Goal: Task Accomplishment & Management: Use online tool/utility

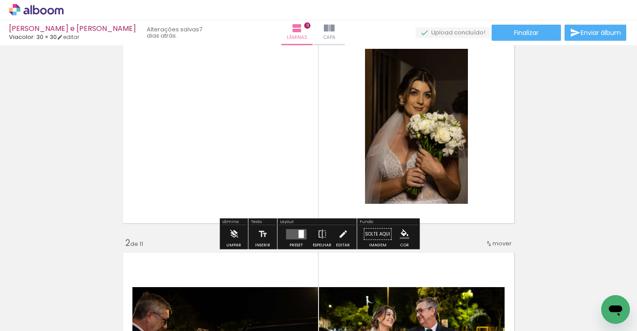
scroll to position [17, 0]
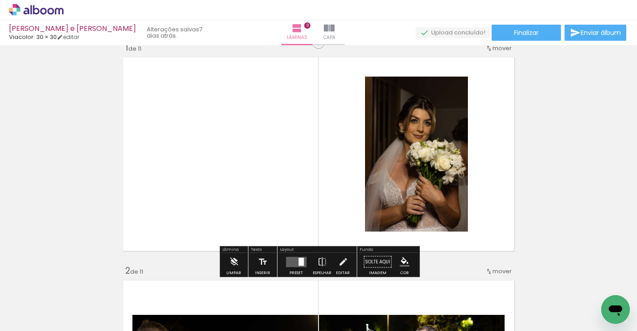
click at [294, 260] on quentale-layouter at bounding box center [296, 261] width 21 height 10
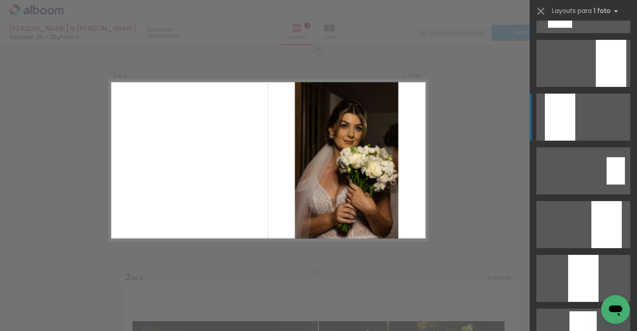
scroll to position [207, 0]
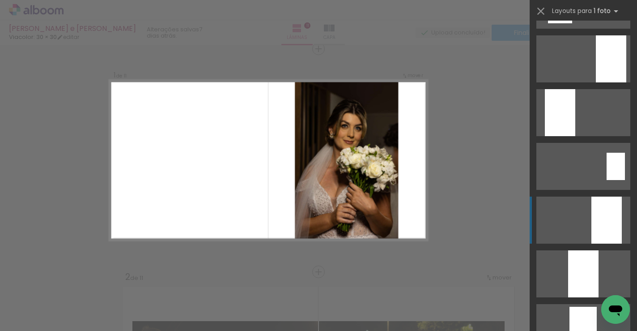
click at [594, 218] on div at bounding box center [606, 219] width 30 height 47
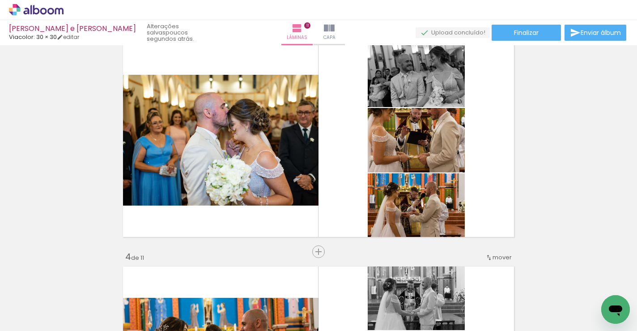
scroll to position [477, 0]
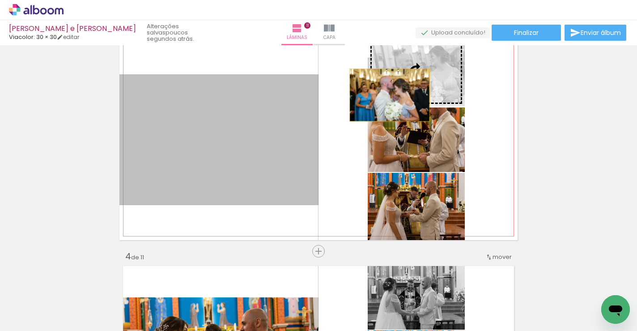
drag, startPoint x: 261, startPoint y: 121, endPoint x: 404, endPoint y: 88, distance: 146.5
click at [0, 0] on slot at bounding box center [0, 0] width 0 height 0
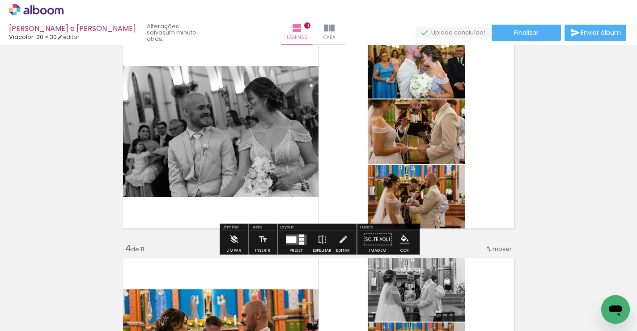
scroll to position [486, 0]
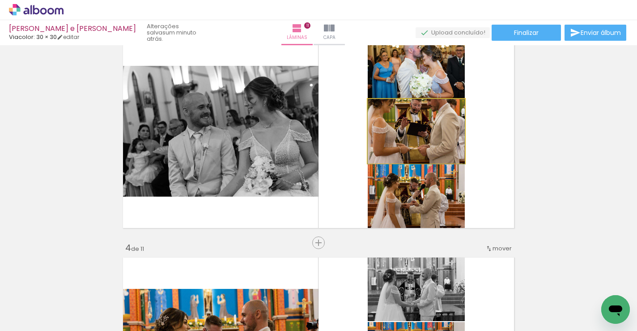
click at [447, 145] on div at bounding box center [416, 131] width 97 height 65
click at [451, 143] on quentale-photo at bounding box center [416, 131] width 97 height 64
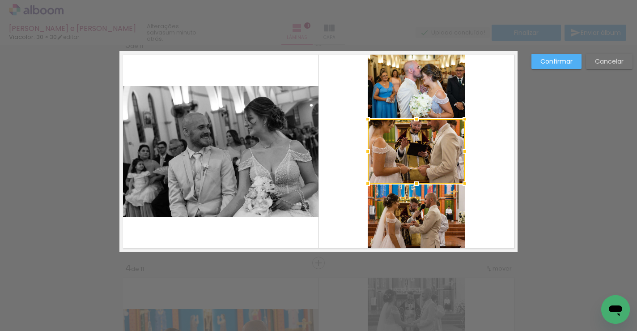
scroll to position [457, 0]
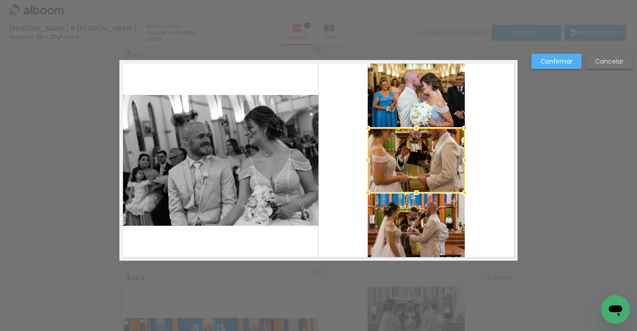
click at [511, 139] on quentale-layouter at bounding box center [318, 160] width 398 height 200
click at [0, 0] on slot "Cancelar" at bounding box center [0, 0] width 0 height 0
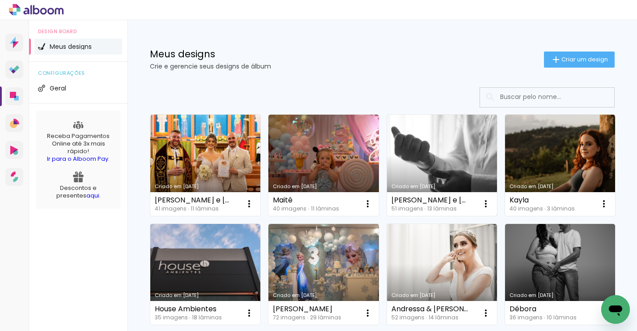
click at [455, 155] on link "Criado em [DATE]" at bounding box center [442, 165] width 110 height 101
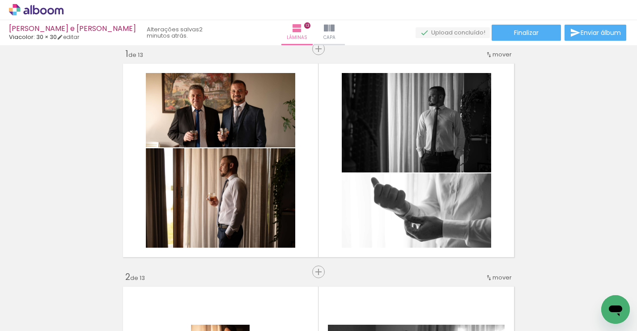
scroll to position [7486, 0]
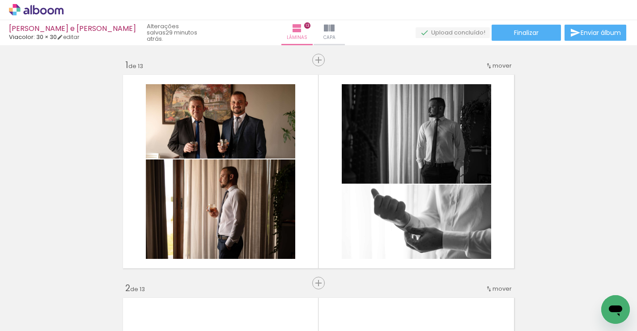
scroll to position [7486, 0]
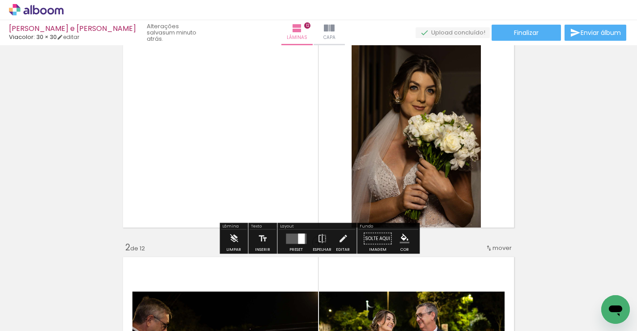
scroll to position [47, 0]
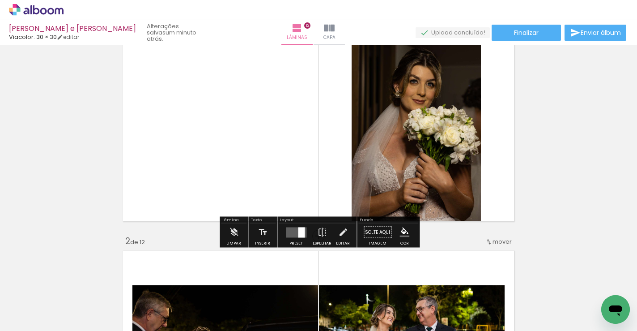
click at [298, 233] on div at bounding box center [301, 232] width 7 height 10
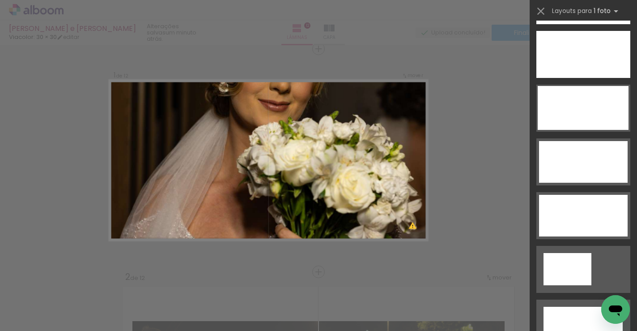
scroll to position [2738, 0]
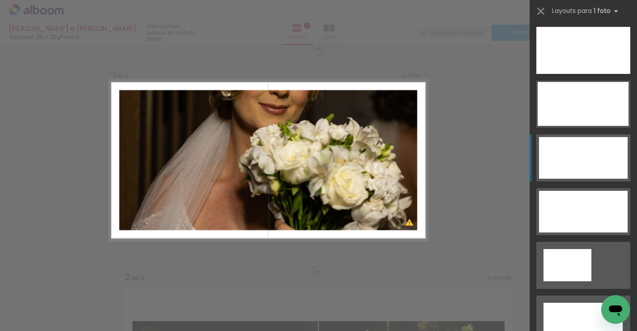
click at [583, 150] on div at bounding box center [583, 158] width 89 height 42
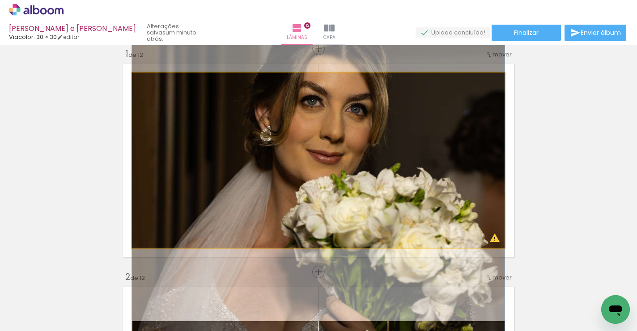
drag, startPoint x: 414, startPoint y: 140, endPoint x: 420, endPoint y: 202, distance: 62.0
click at [420, 202] on div at bounding box center [318, 220] width 373 height 559
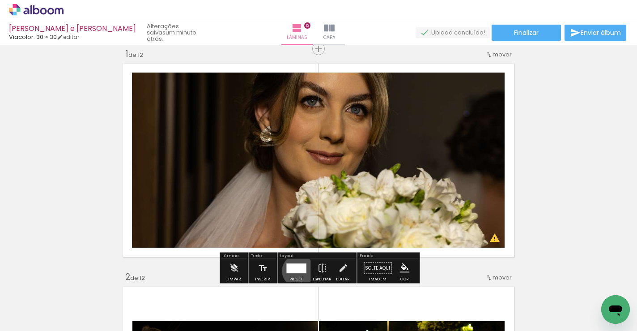
click at [296, 270] on div at bounding box center [296, 267] width 20 height 9
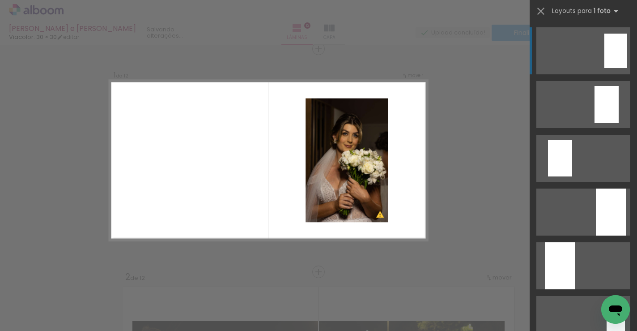
scroll to position [0, 0]
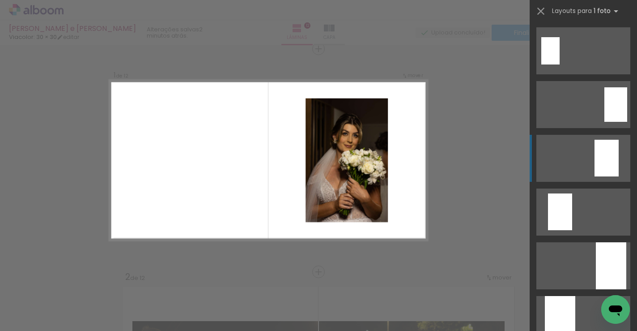
click at [609, 156] on div at bounding box center [607, 158] width 24 height 37
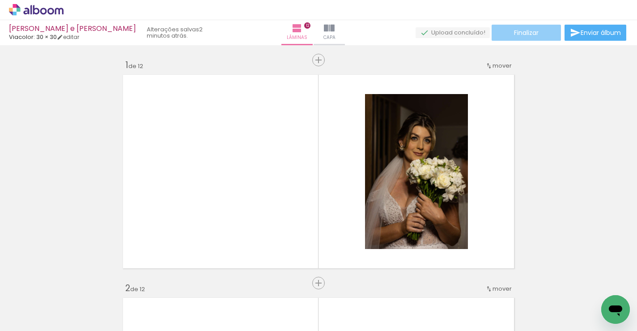
click at [529, 35] on span "Finalizar" at bounding box center [526, 33] width 25 height 6
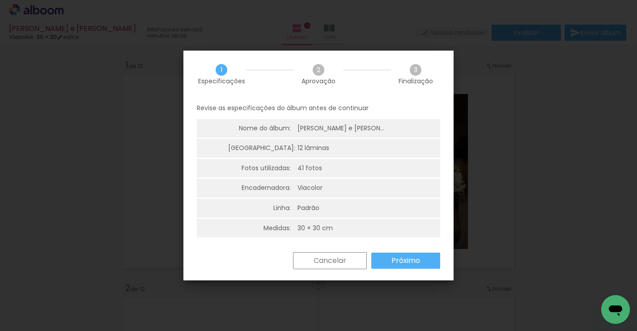
click at [0, 0] on slot "Próximo" at bounding box center [0, 0] width 0 height 0
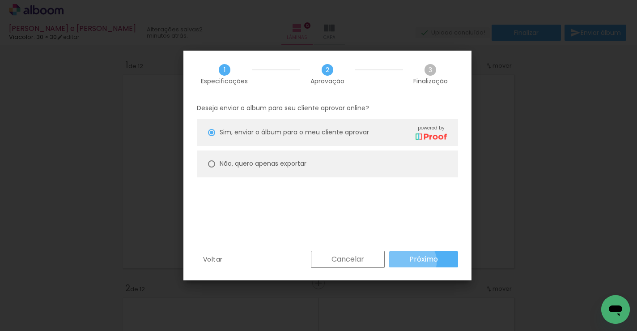
click at [0, 0] on slot "Próximo" at bounding box center [0, 0] width 0 height 0
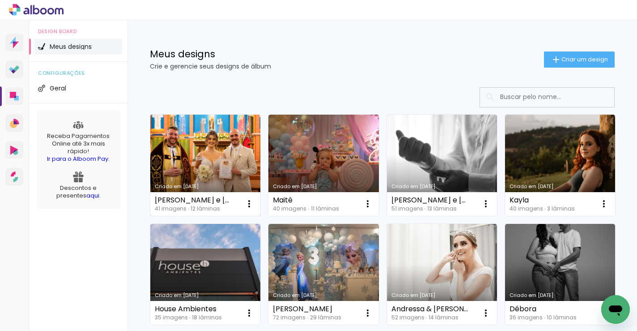
click at [217, 142] on link "Criado em [DATE]" at bounding box center [205, 165] width 110 height 101
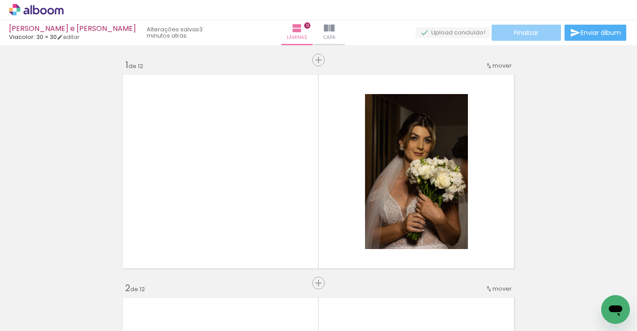
click at [537, 33] on paper-button "Finalizar" at bounding box center [526, 33] width 69 height 16
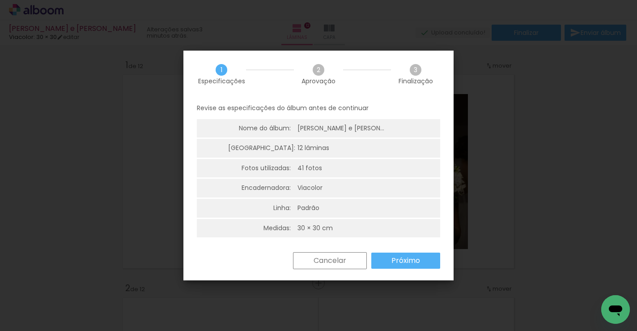
click at [421, 264] on paper-button "Próximo" at bounding box center [405, 260] width 69 height 16
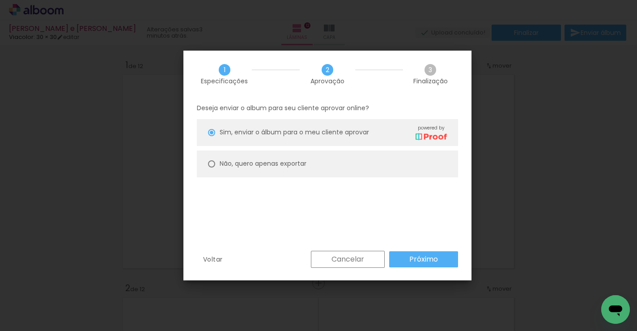
click at [210, 164] on div at bounding box center [211, 163] width 7 height 7
type paper-radio-button "on"
click at [0, 0] on slot "Próximo" at bounding box center [0, 0] width 0 height 0
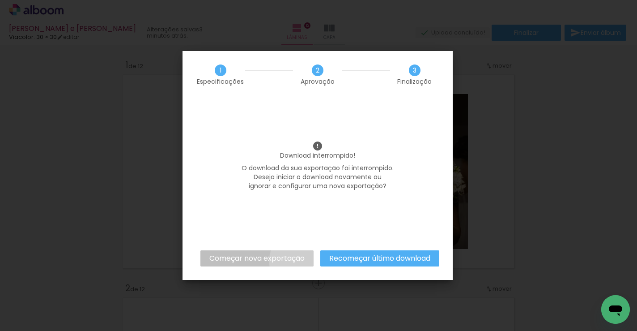
click at [0, 0] on slot "Começar nova exportação" at bounding box center [0, 0] width 0 height 0
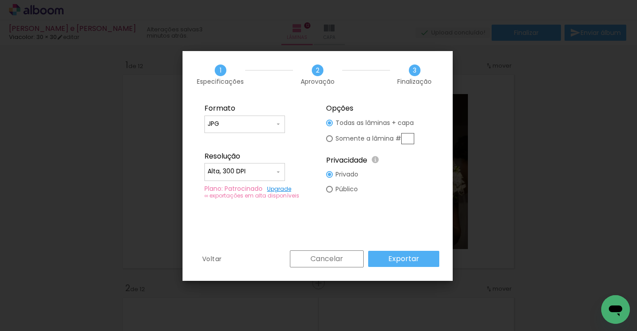
click at [0, 0] on slot "Exportar" at bounding box center [0, 0] width 0 height 0
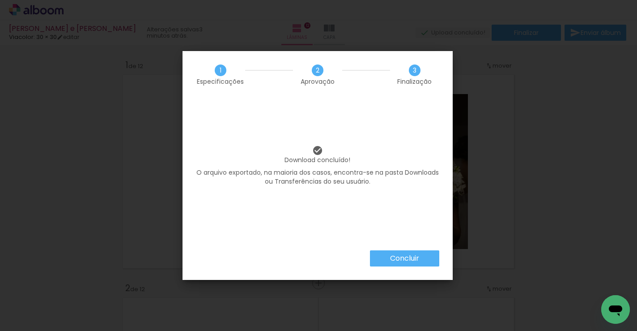
click at [0, 0] on slot "Concluir" at bounding box center [0, 0] width 0 height 0
